Goal: Task Accomplishment & Management: Complete application form

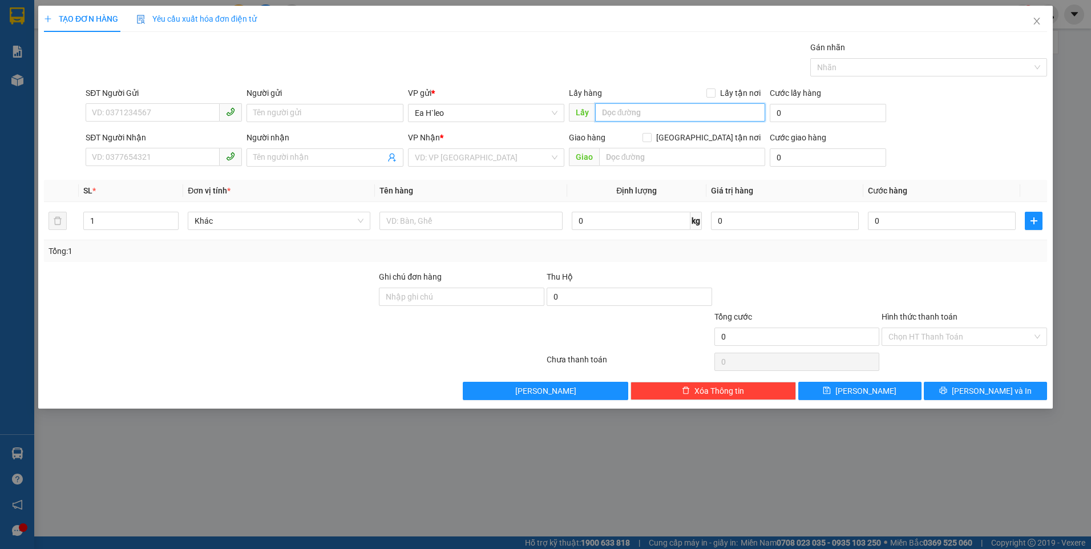
click at [642, 109] on input "text" at bounding box center [680, 112] width 171 height 18
type input "km 72"
click at [479, 159] on input "search" at bounding box center [482, 157] width 135 height 17
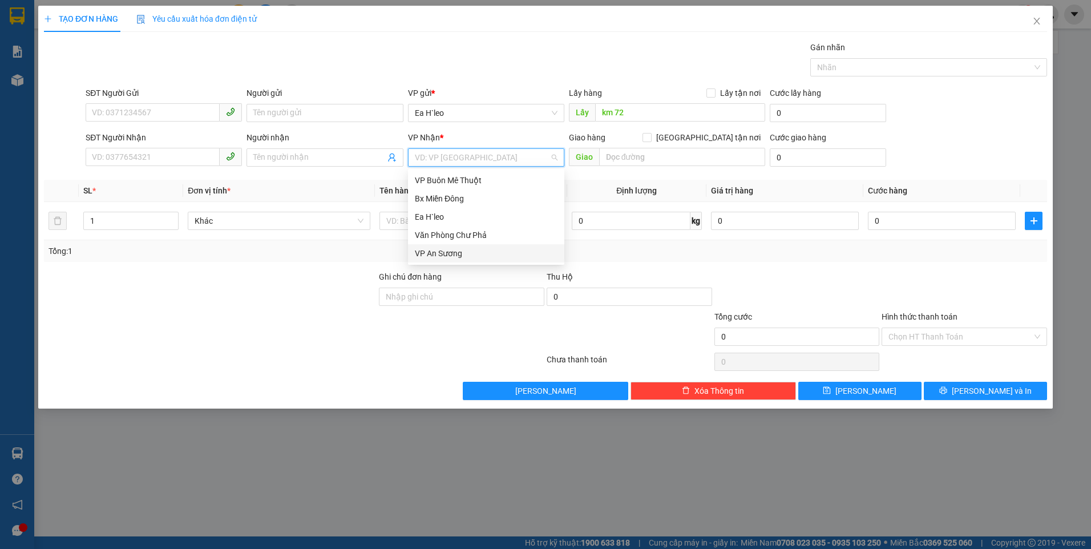
click at [455, 252] on div "VP An Sương" at bounding box center [486, 253] width 143 height 13
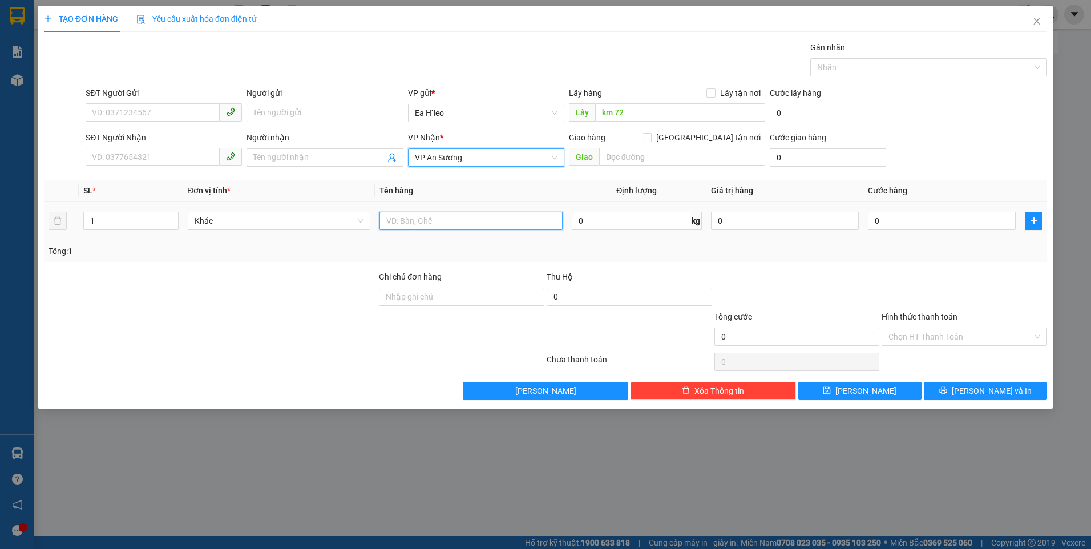
click at [432, 213] on input "text" at bounding box center [470, 221] width 183 height 18
type input "1 THÙNG"
click at [123, 116] on input "SĐT Người Gửi" at bounding box center [153, 112] width 134 height 18
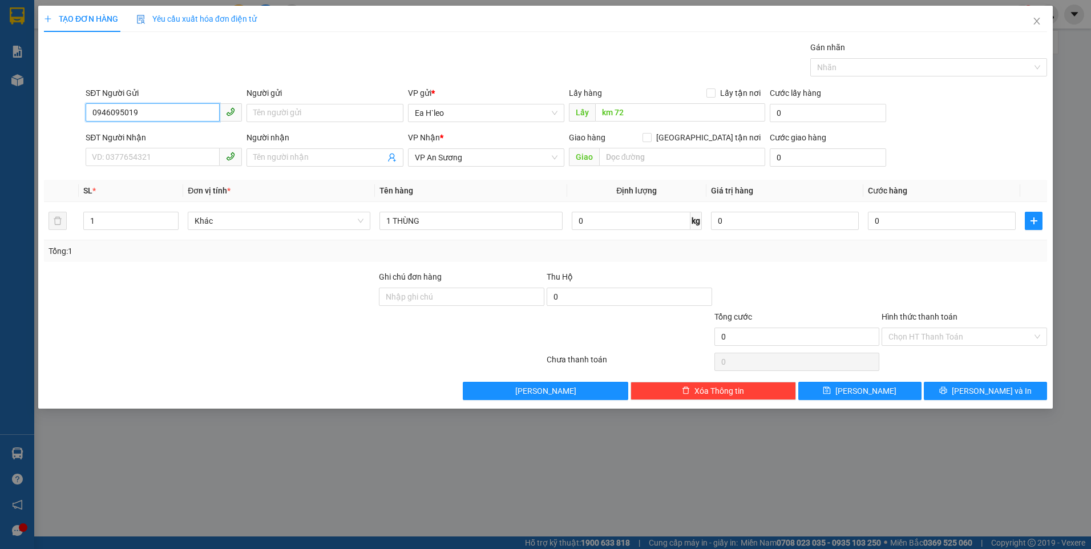
drag, startPoint x: 110, startPoint y: 112, endPoint x: 121, endPoint y: 114, distance: 11.5
click at [109, 112] on input "0946095019" at bounding box center [153, 112] width 134 height 18
click at [122, 114] on input "0946095019" at bounding box center [153, 112] width 134 height 18
click at [152, 111] on input "0946095019" at bounding box center [153, 112] width 134 height 18
type input "0946095019"
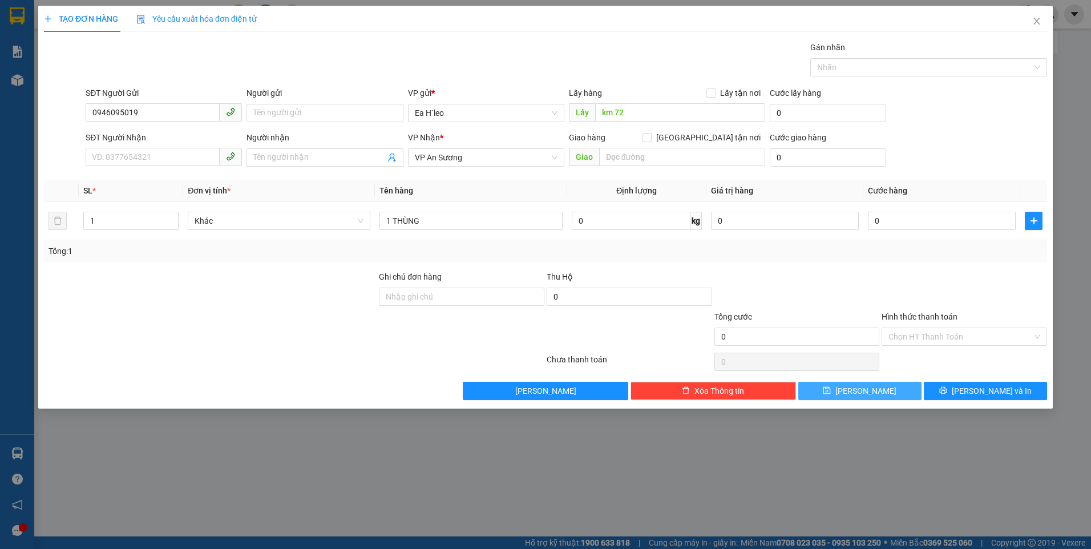
click at [884, 398] on button "Lưu" at bounding box center [859, 391] width 123 height 18
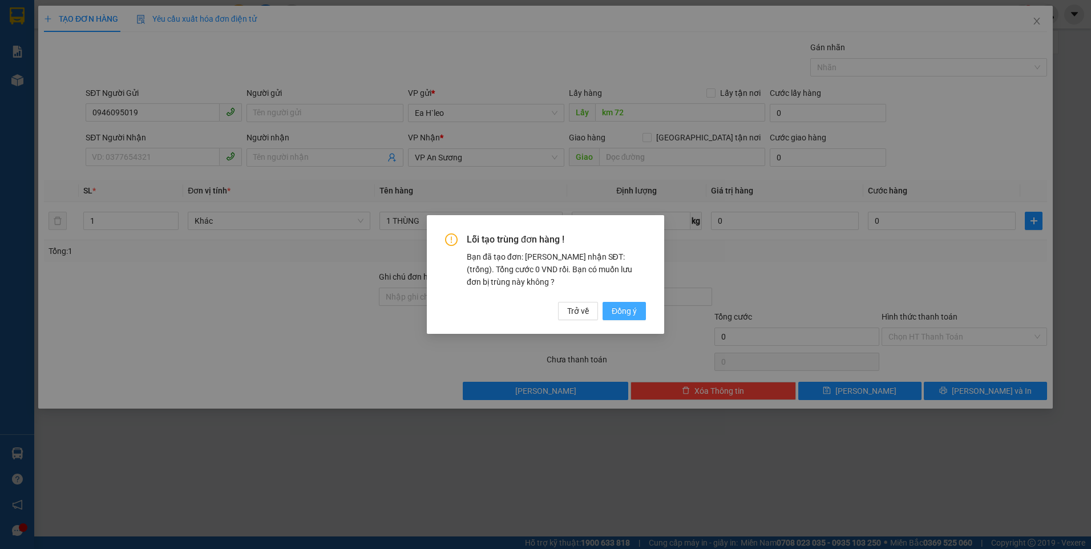
click at [615, 313] on span "Đồng ý" at bounding box center [624, 311] width 25 height 13
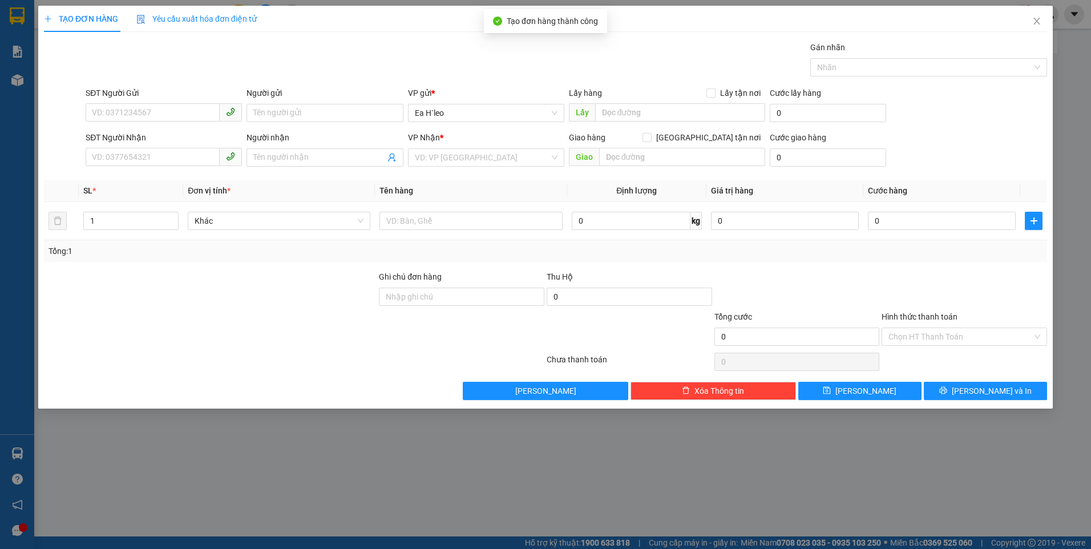
click at [17, 13] on div "TẠO ĐƠN HÀNG Yêu cầu xuất hóa đơn điện tử Transit Pickup Surcharge Ids Transit …" at bounding box center [545, 274] width 1091 height 549
click at [1038, 20] on icon "close" at bounding box center [1036, 21] width 6 height 7
